Goal: Information Seeking & Learning: Learn about a topic

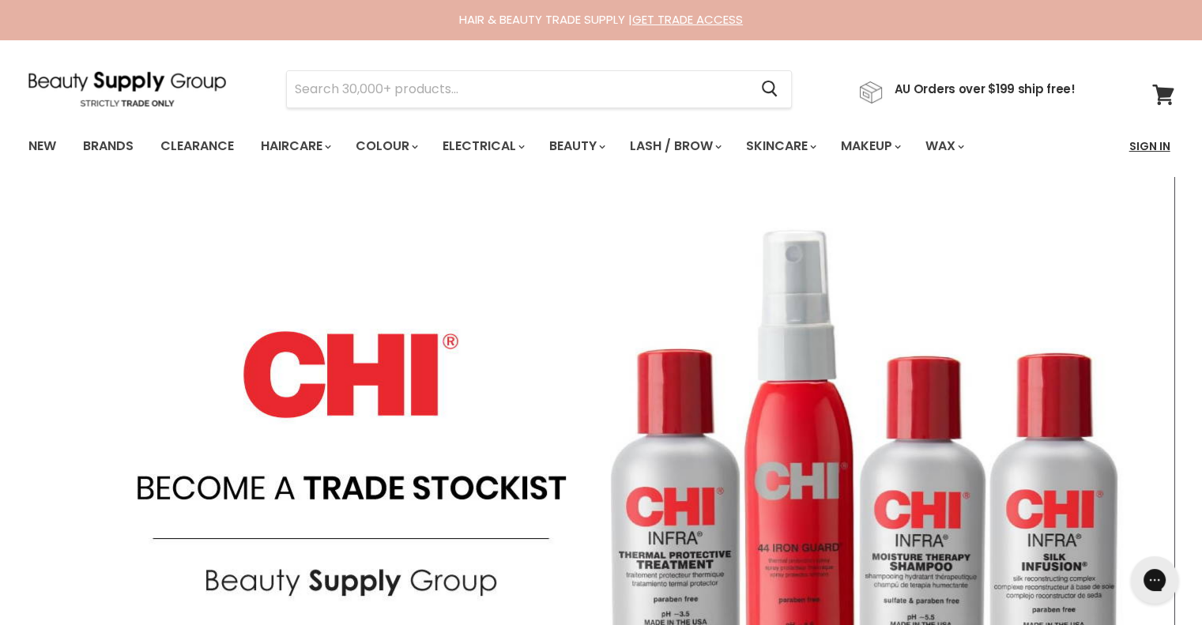
click at [1141, 145] on link "Sign In" at bounding box center [1150, 146] width 60 height 33
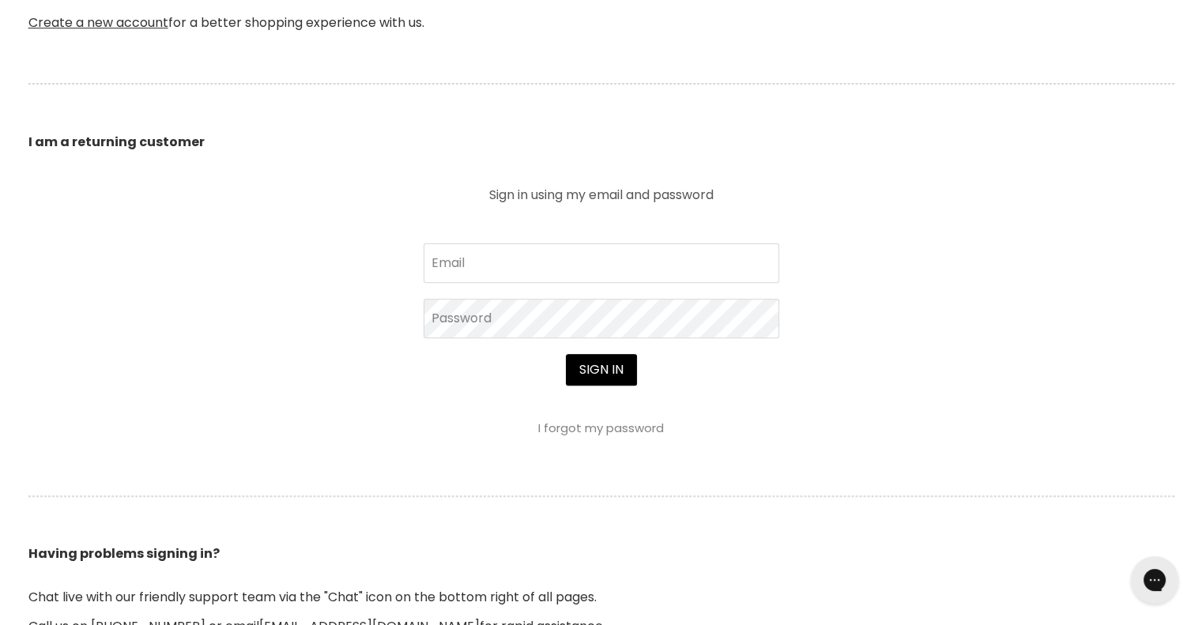
scroll to position [504, 0]
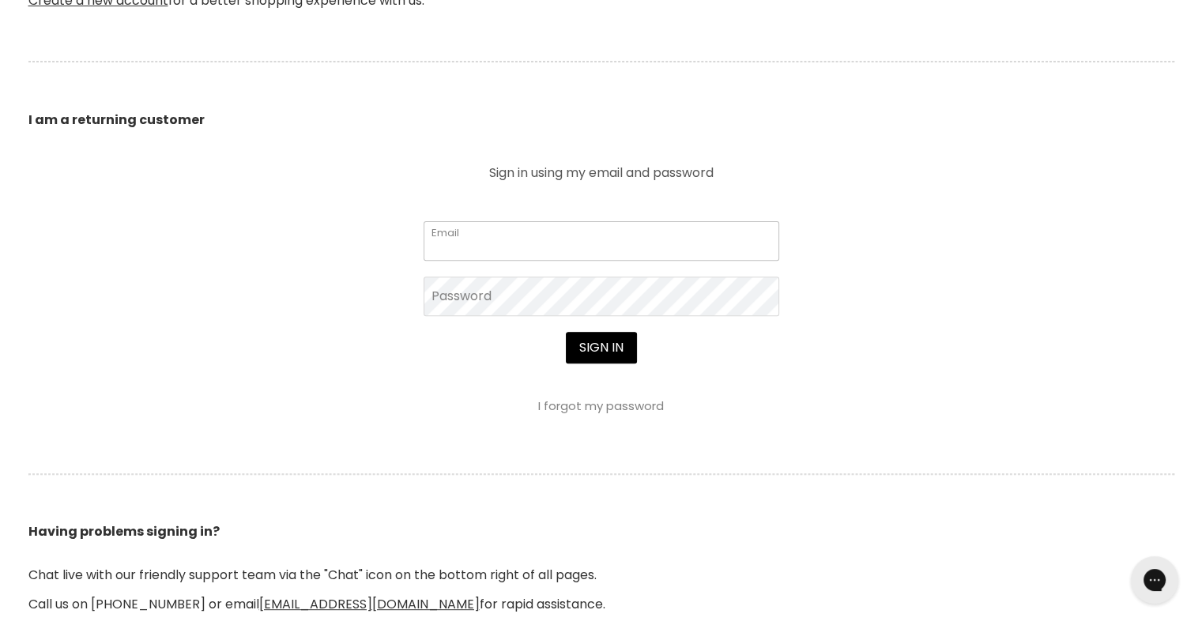
click at [600, 236] on input "Email" at bounding box center [601, 241] width 356 height 40
paste input "vixhix07@gmail.com"
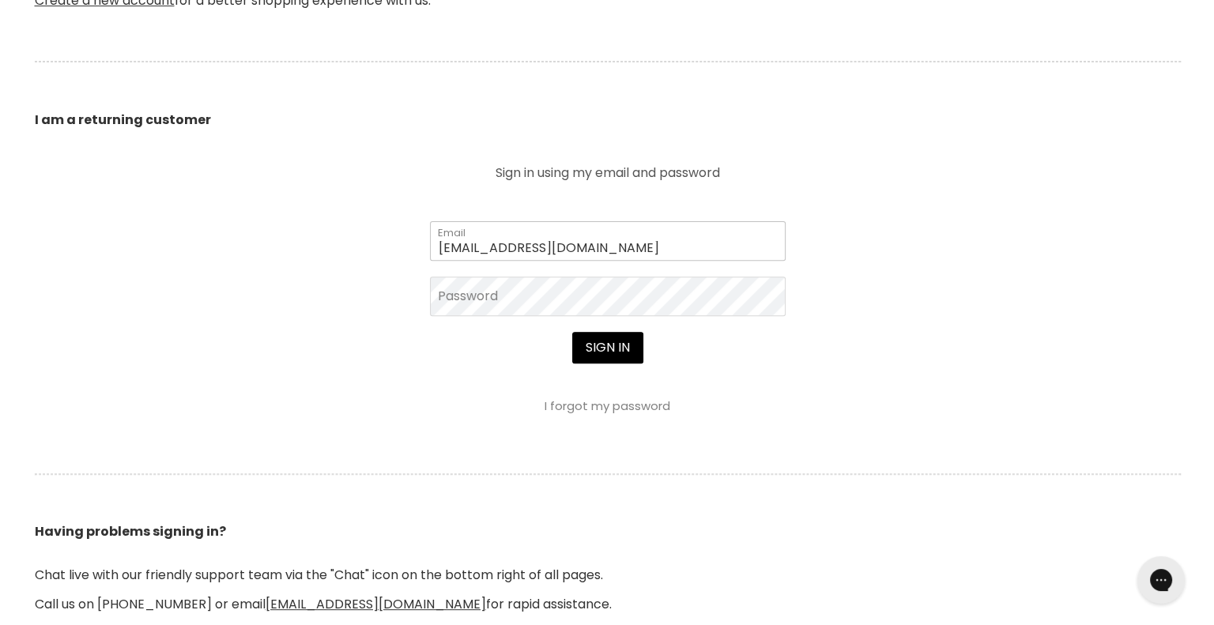
scroll to position [506, 0]
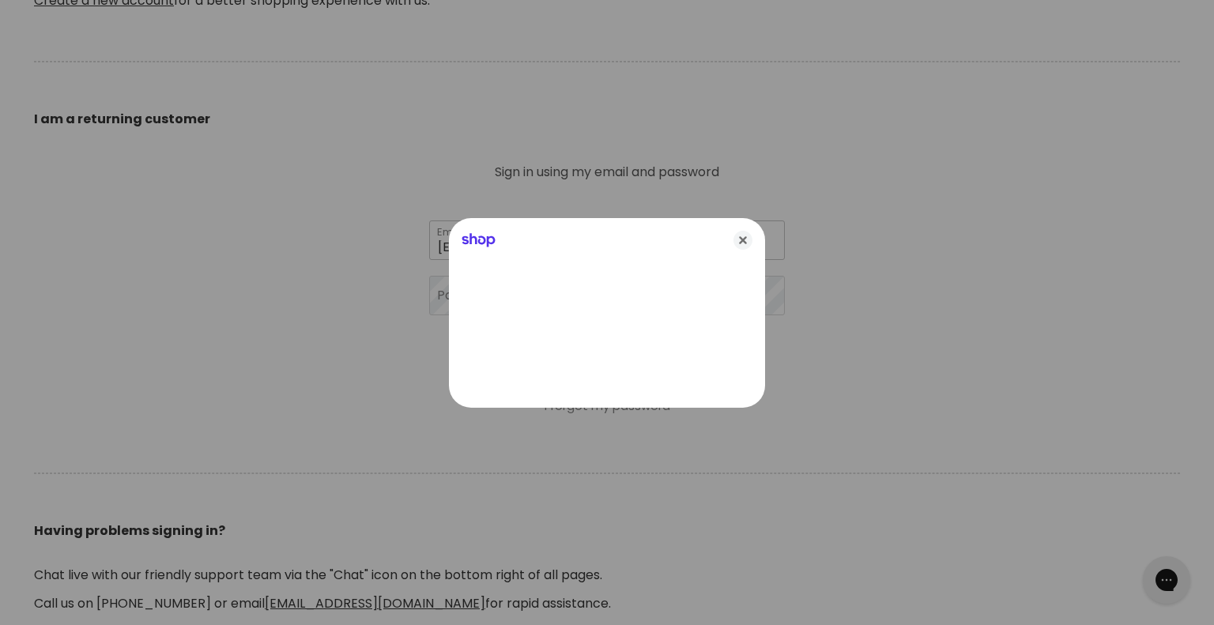
type input "vixhix07@gmail.com"
click at [746, 236] on icon "Close" at bounding box center [742, 240] width 19 height 19
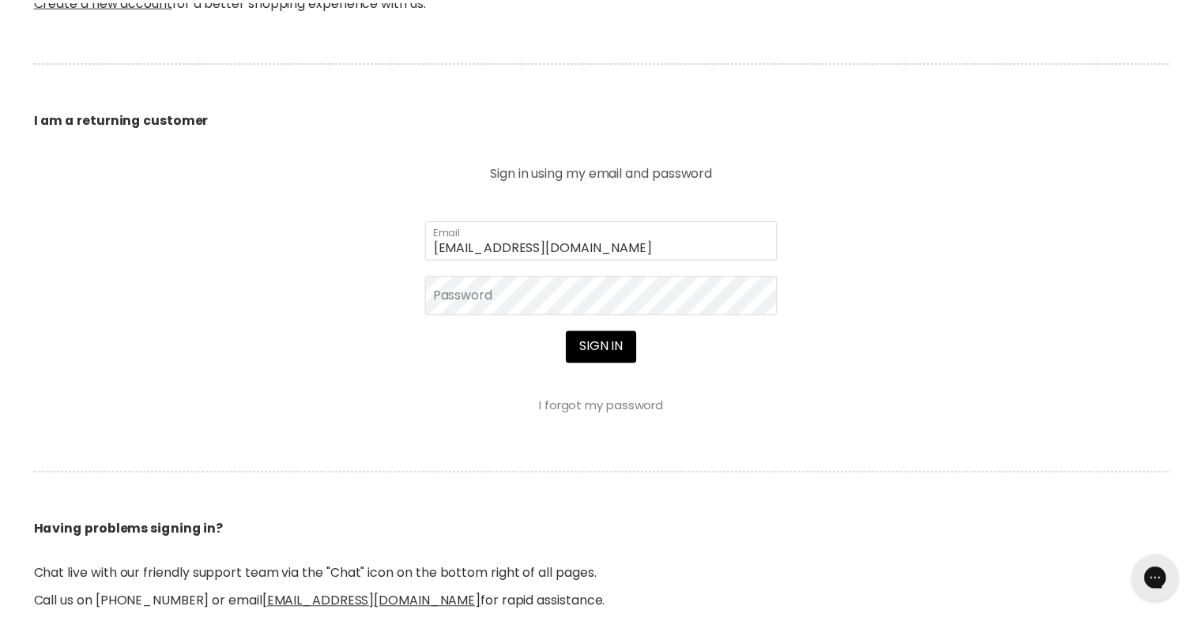
scroll to position [504, 0]
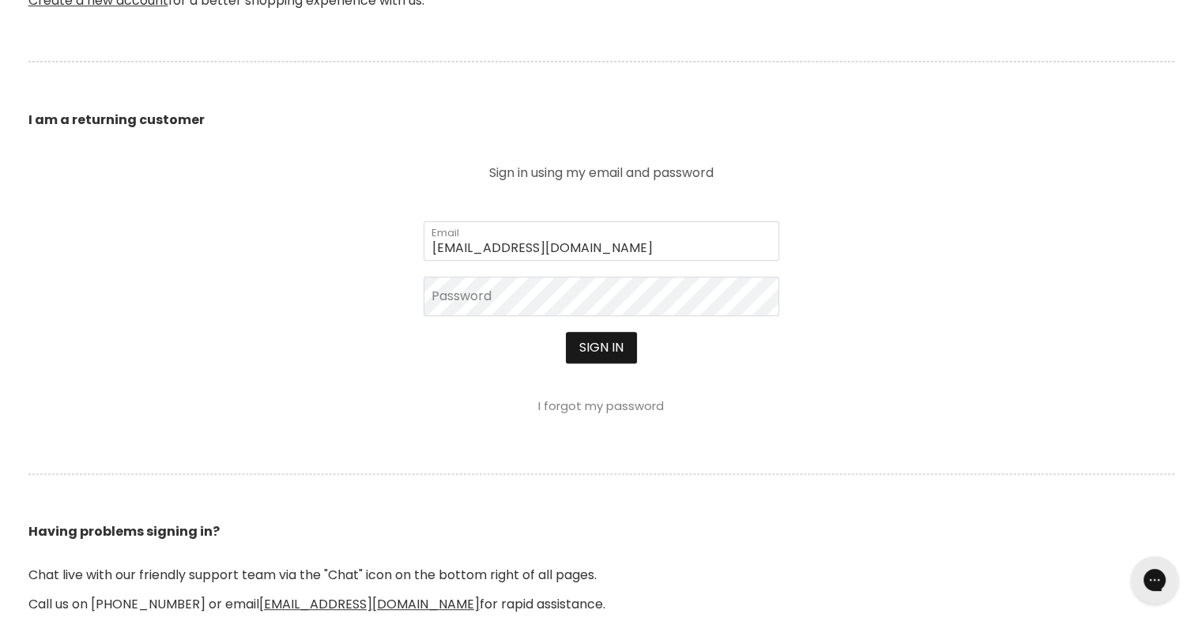
click at [597, 353] on button "Sign in" at bounding box center [601, 348] width 71 height 32
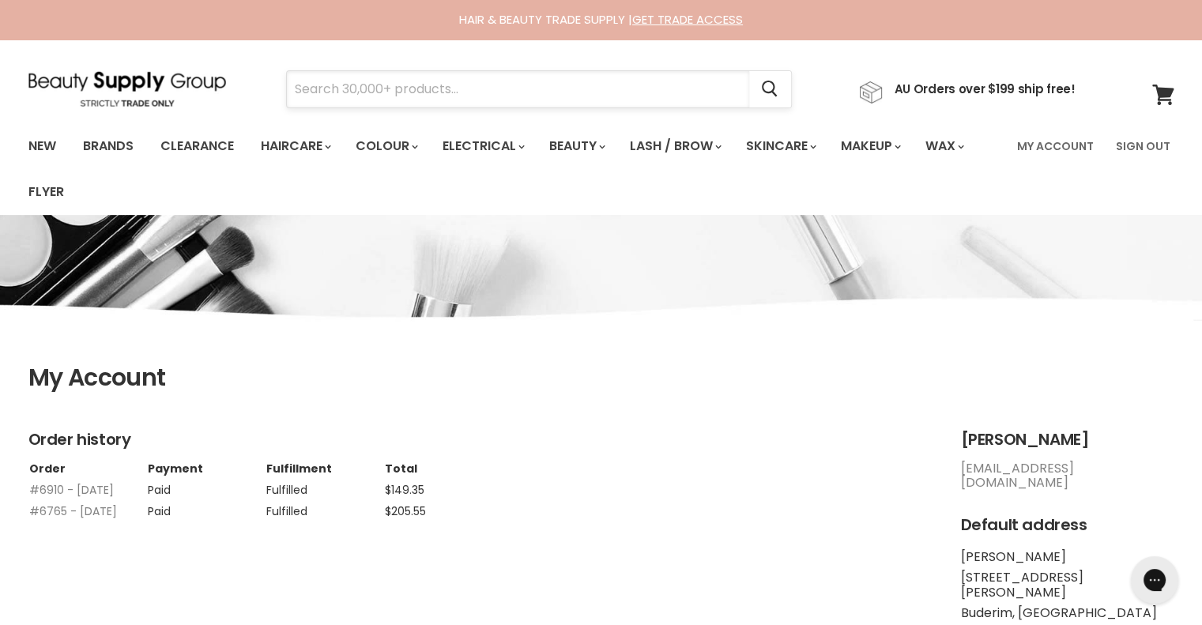
click at [457, 81] on input "Search" at bounding box center [518, 89] width 462 height 36
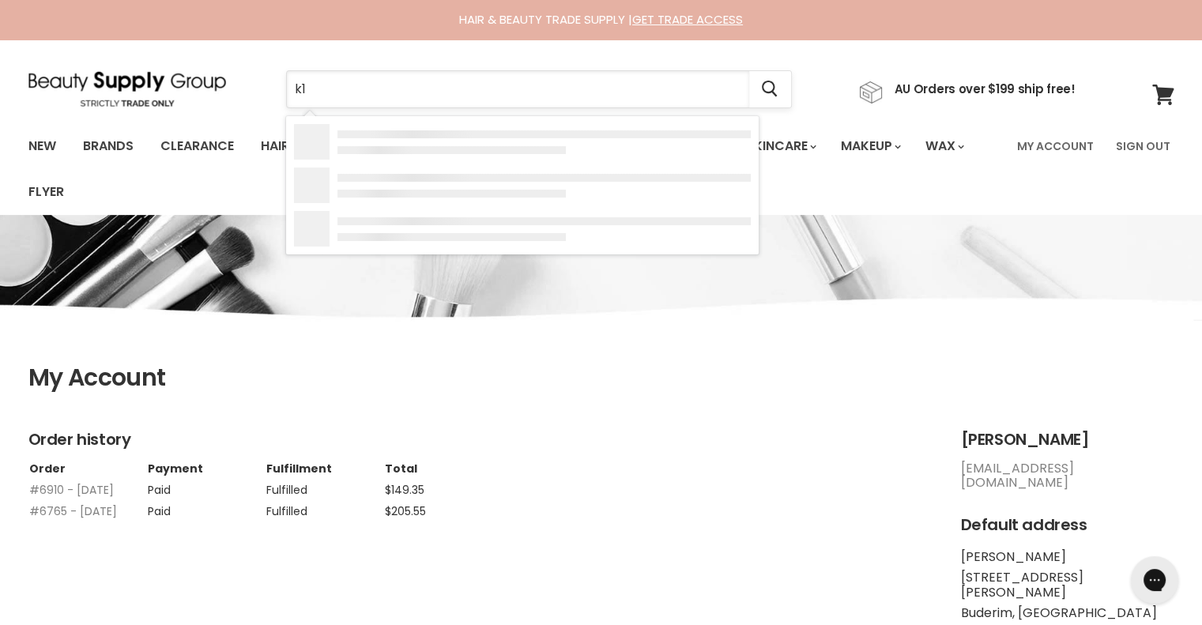
type input "k19"
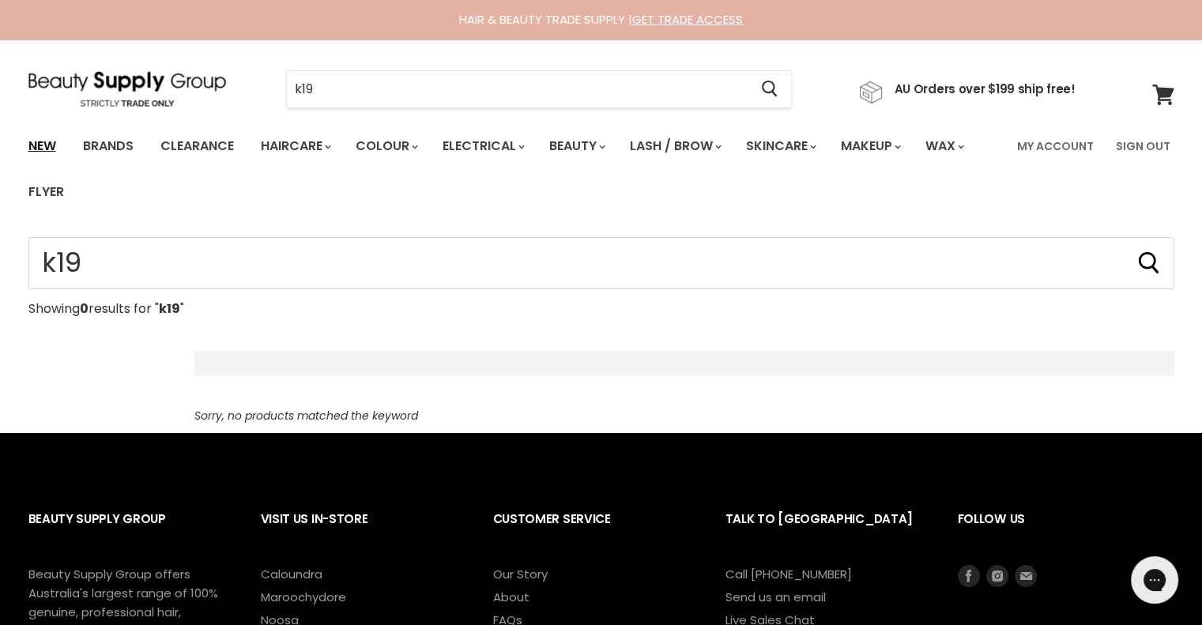
click at [44, 149] on link "New" at bounding box center [42, 146] width 51 height 33
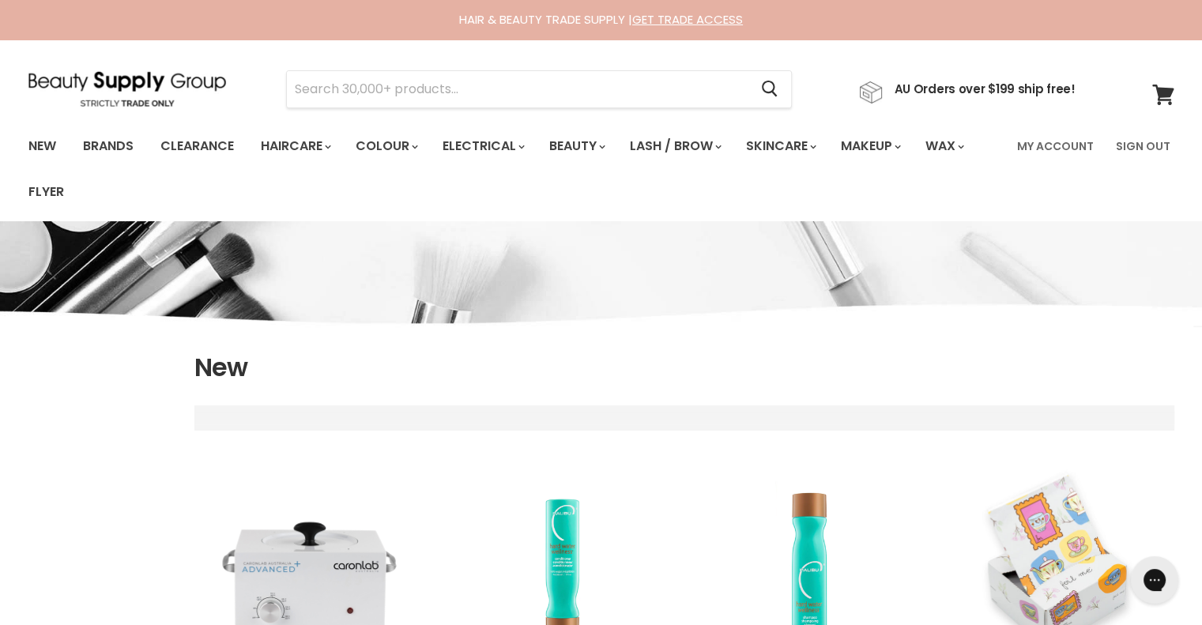
select select "created-descending"
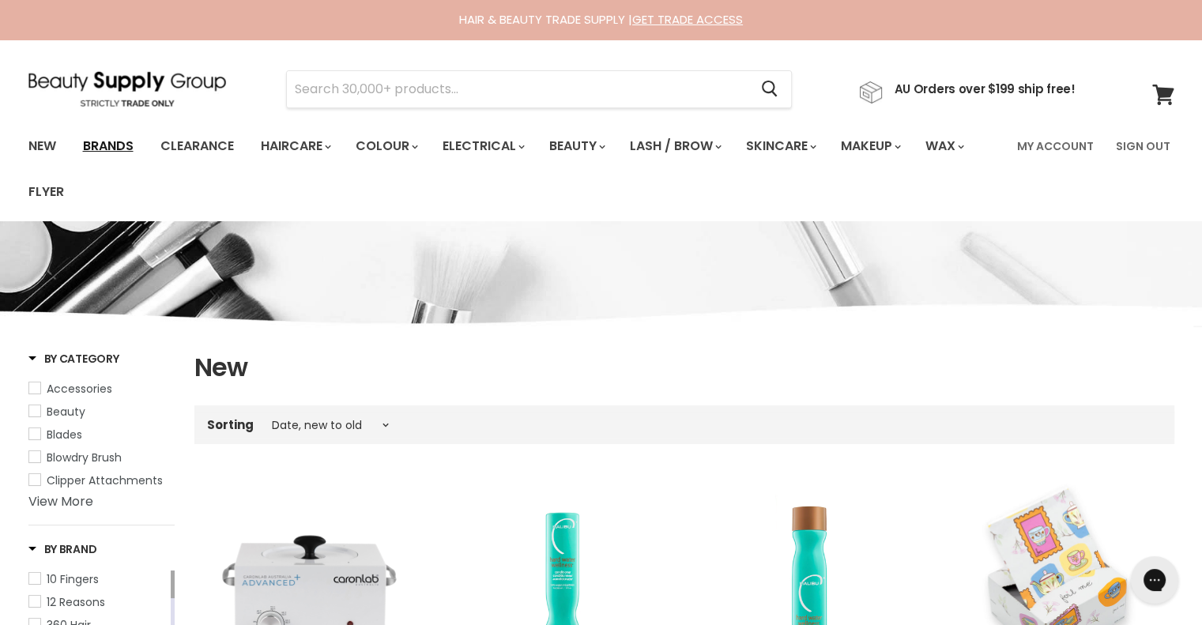
click at [107, 145] on link "Brands" at bounding box center [108, 146] width 74 height 33
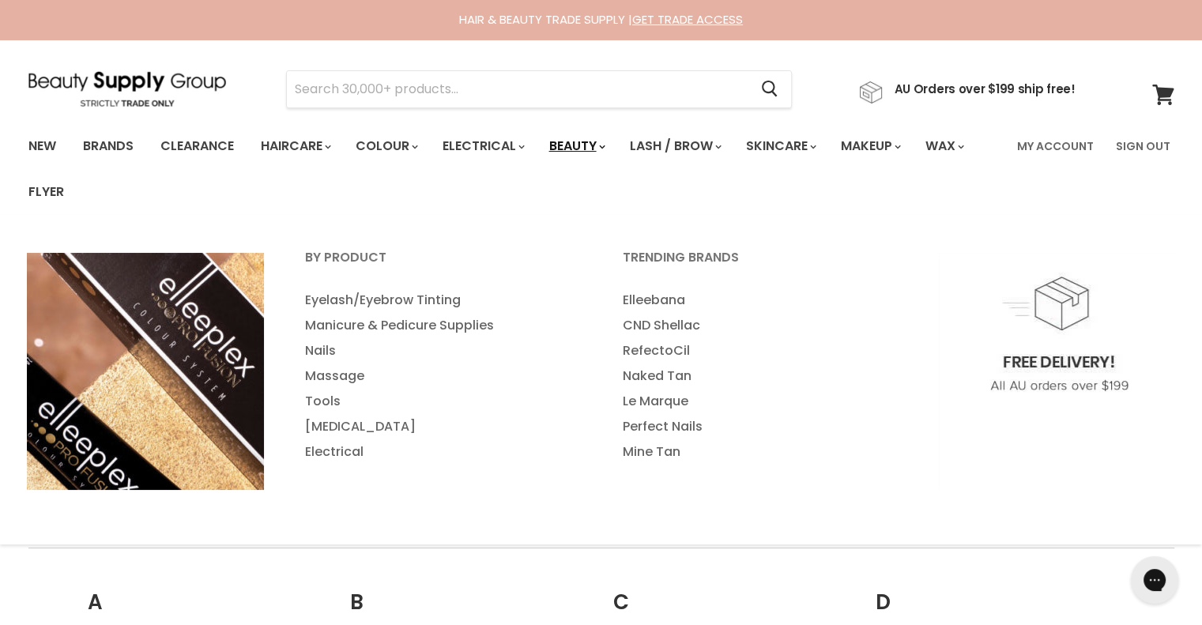
click at [597, 145] on link "Beauty" at bounding box center [575, 146] width 77 height 33
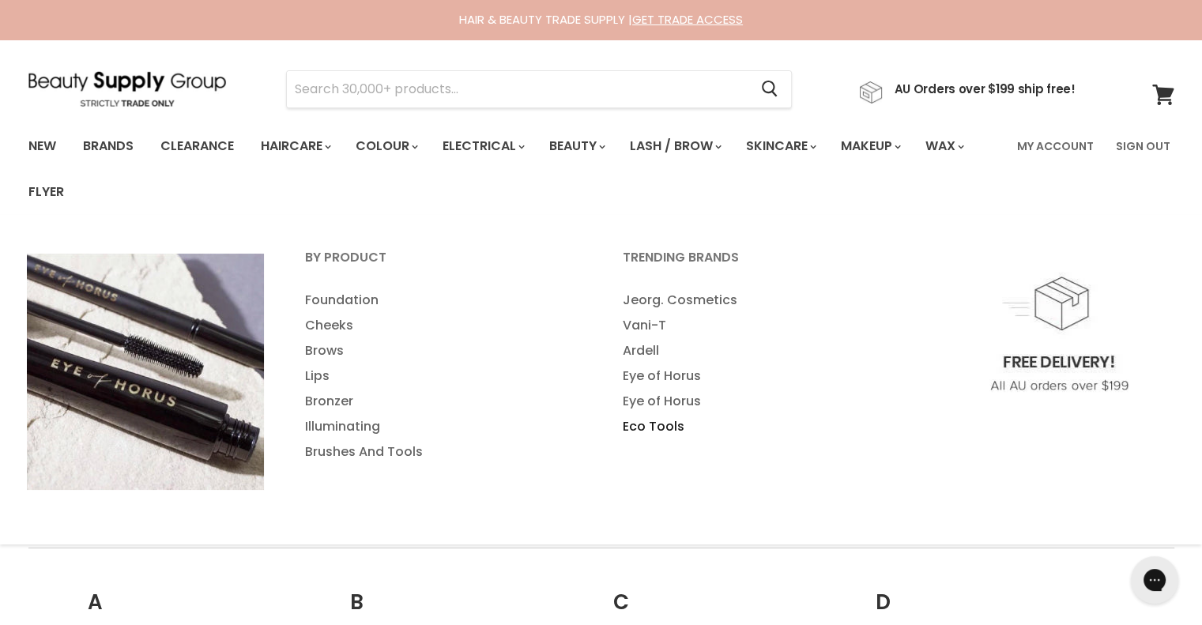
click at [659, 426] on link "Eco Tools" at bounding box center [760, 426] width 314 height 25
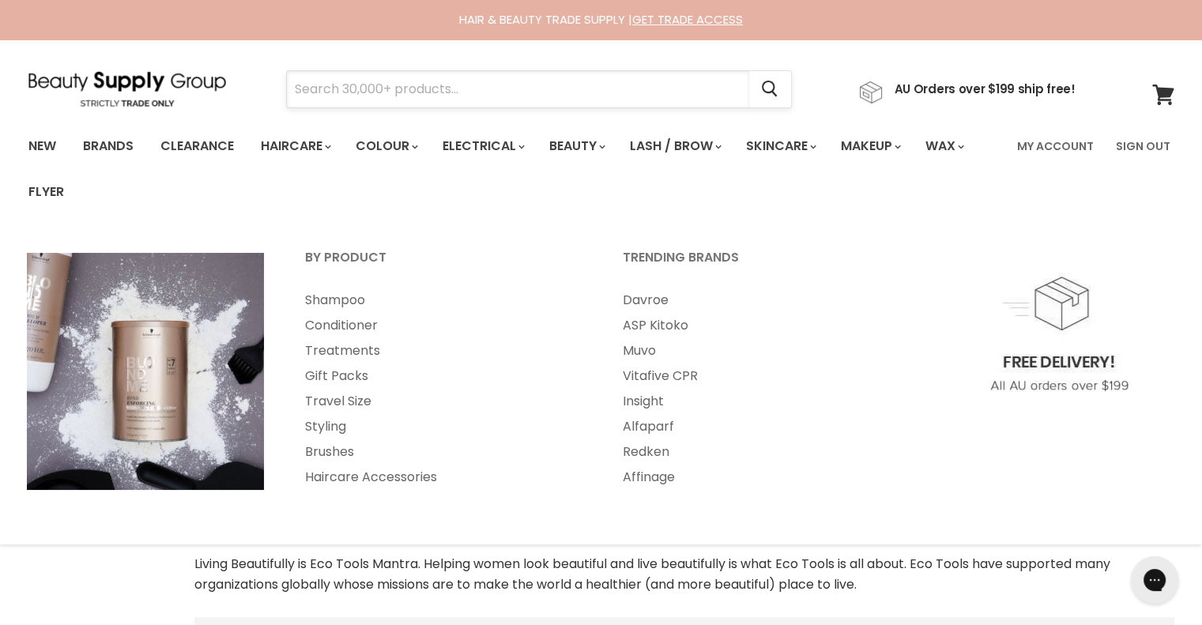
click at [340, 97] on input "Search" at bounding box center [518, 89] width 462 height 36
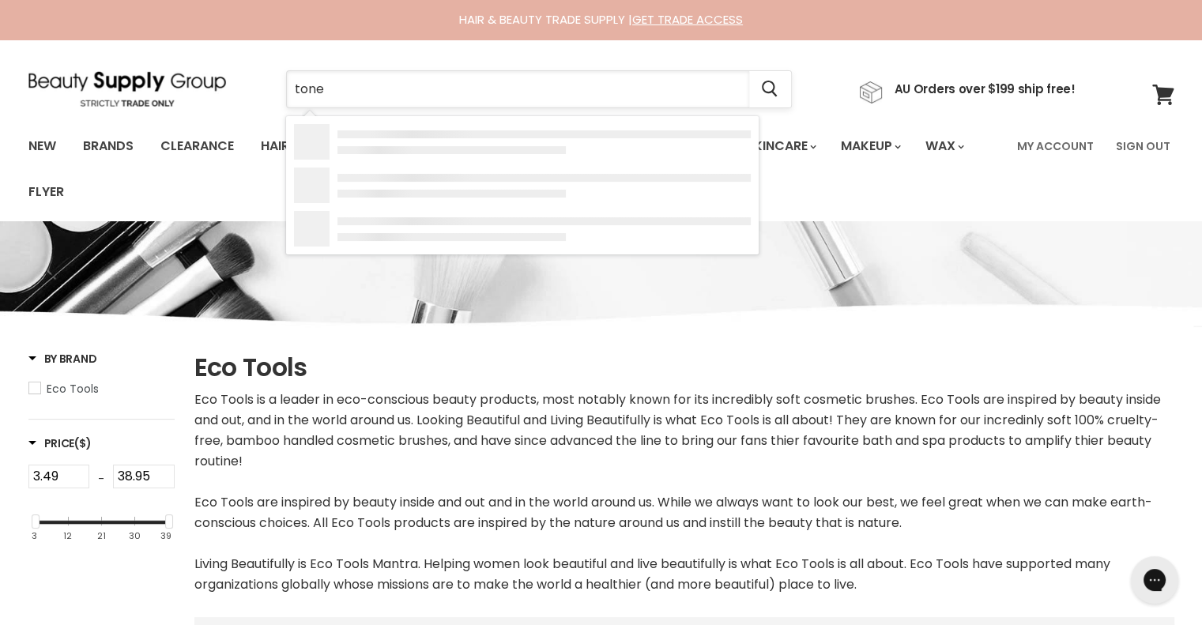
type input "toner"
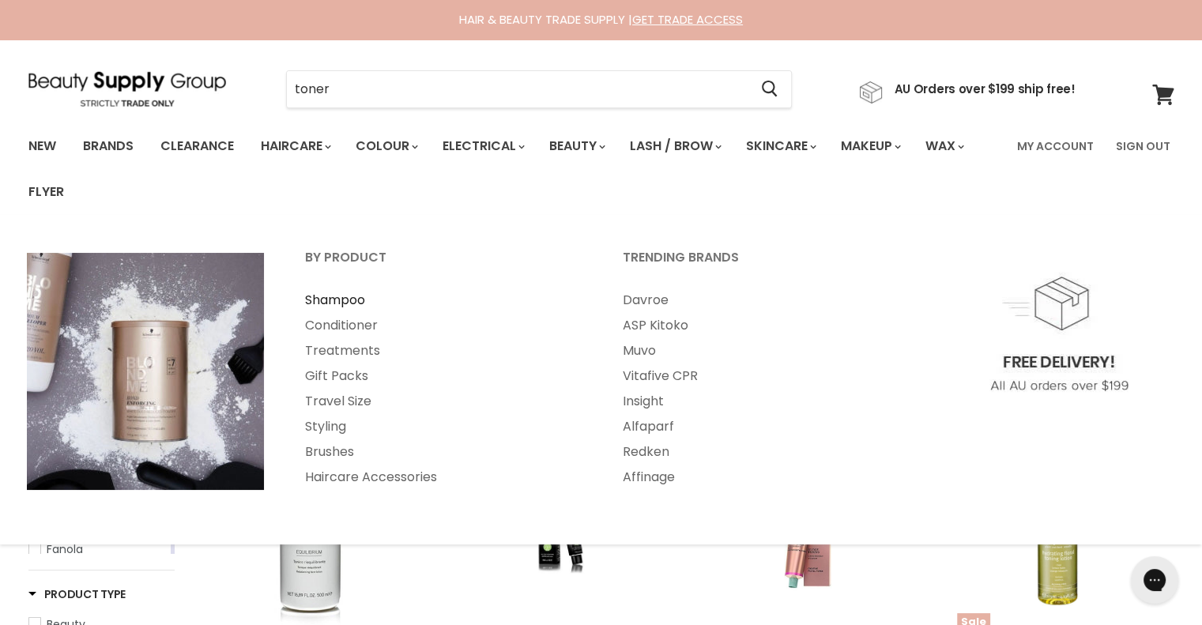
click at [322, 303] on link "Shampoo" at bounding box center [442, 300] width 314 height 25
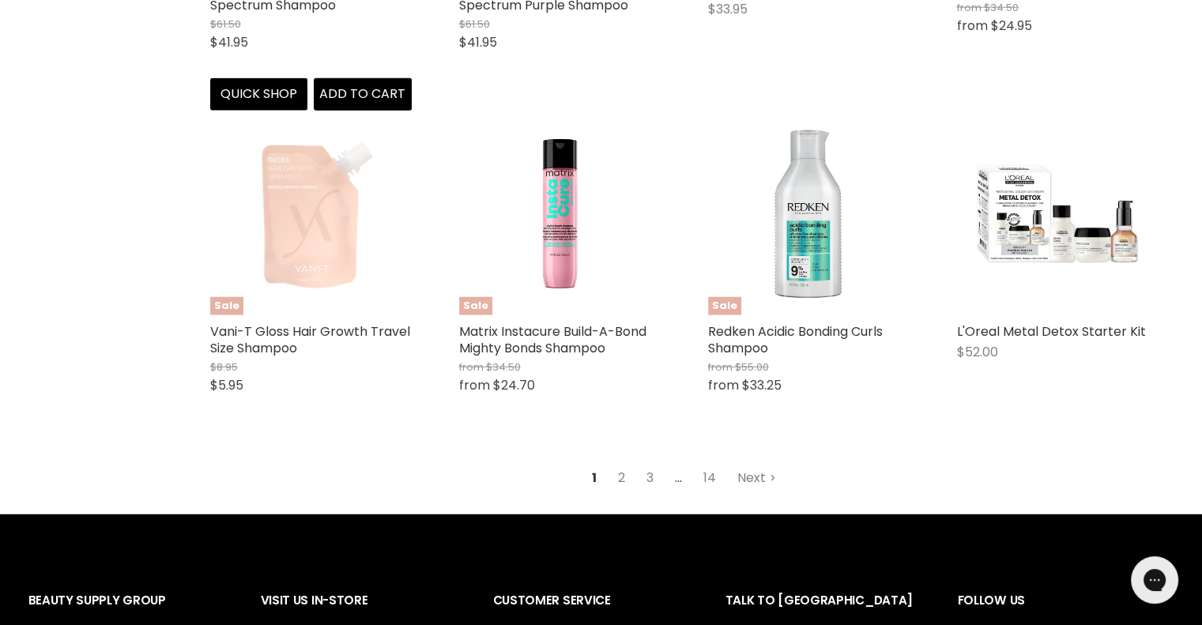
scroll to position [4187, 0]
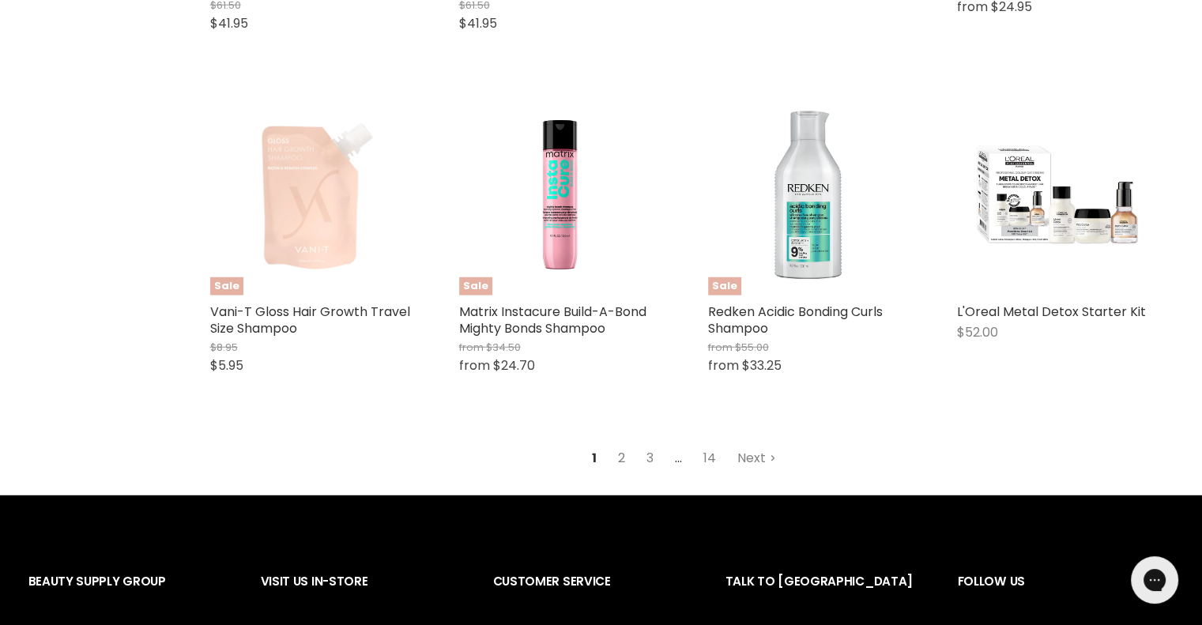
click at [618, 463] on link "2" at bounding box center [621, 458] width 24 height 28
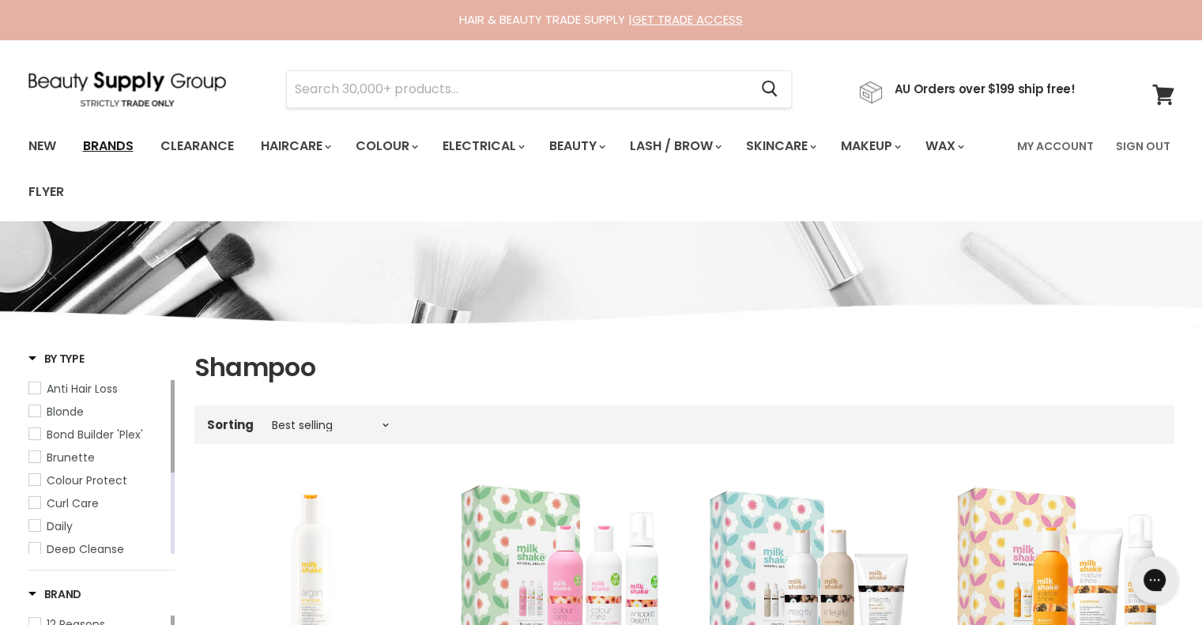
click at [114, 149] on link "Brands" at bounding box center [108, 146] width 74 height 33
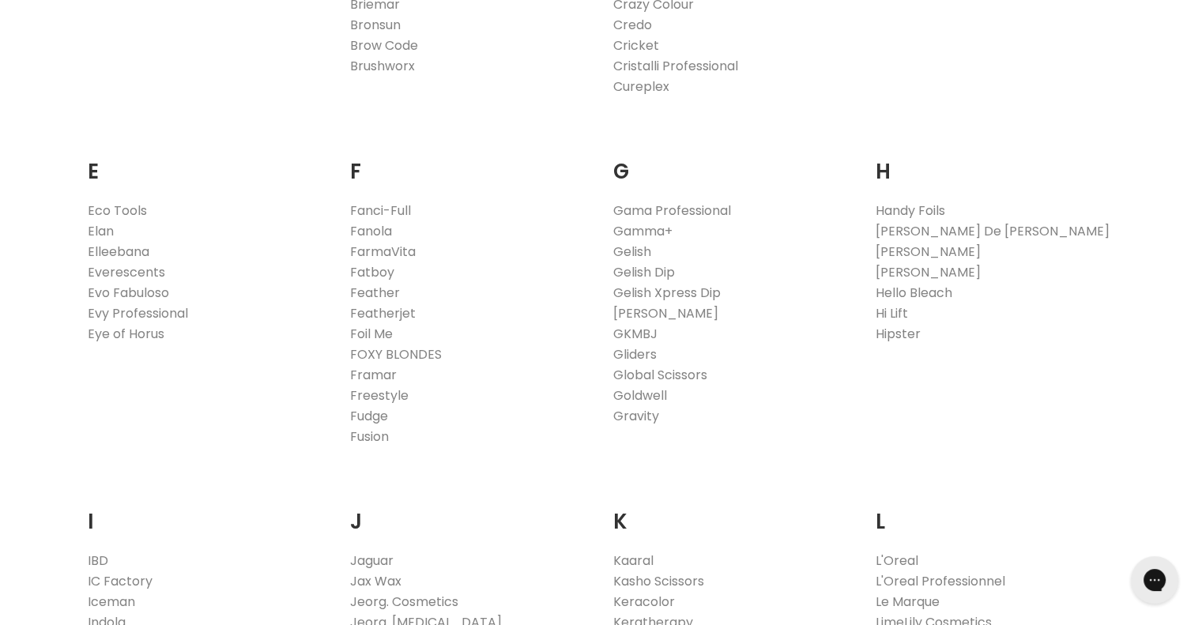
scroll to position [869, 0]
